Goal: Navigation & Orientation: Go to known website

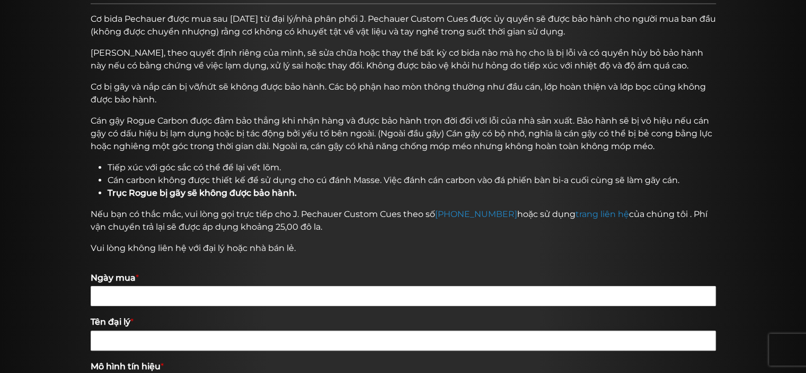
scroll to position [178, 0]
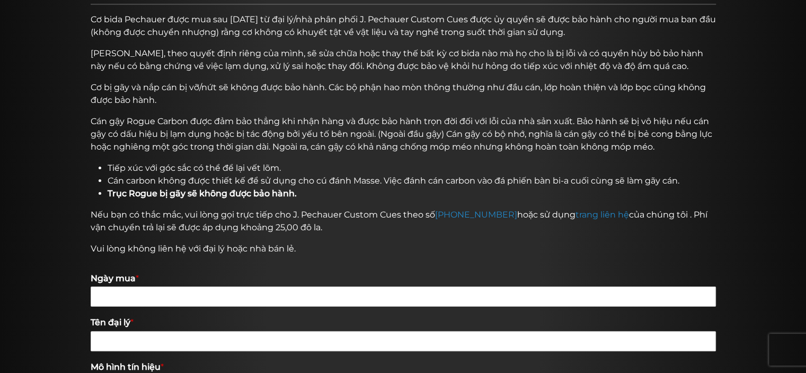
drag, startPoint x: 805, startPoint y: 200, endPoint x: 766, endPoint y: 197, distance: 39.4
click at [803, 200] on div at bounding box center [403, 314] width 806 height 775
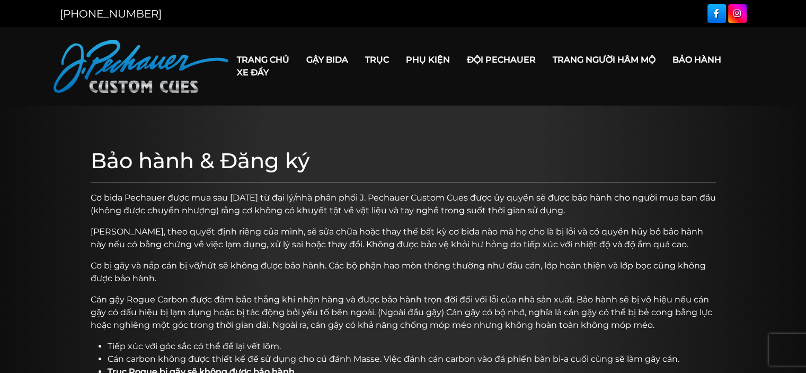
click at [261, 54] on link "Trang chủ" at bounding box center [263, 59] width 69 height 27
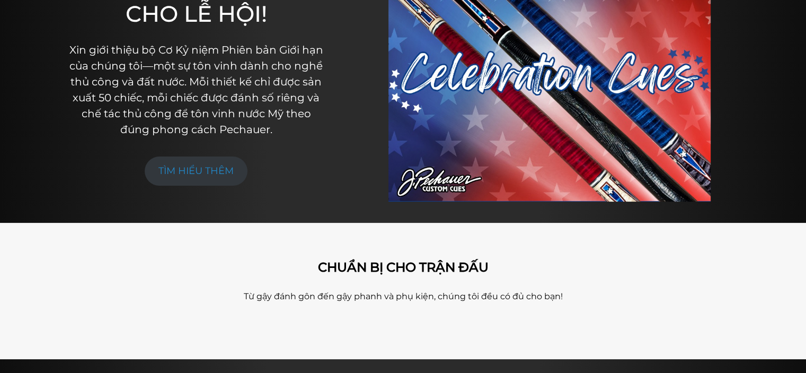
scroll to position [181, 0]
